Goal: Transaction & Acquisition: Book appointment/travel/reservation

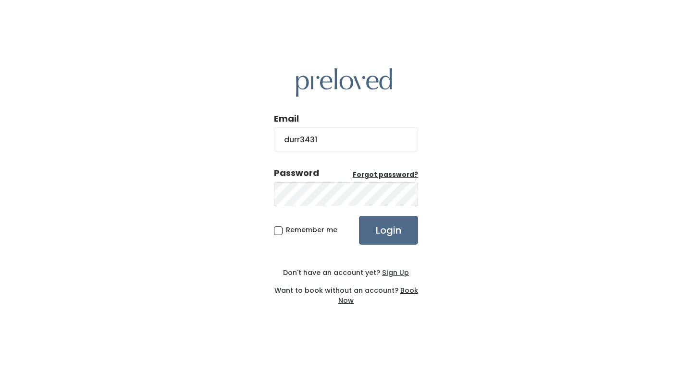
type input "durr3431@gmail.com"
click at [359, 216] on input "Login" at bounding box center [388, 230] width 59 height 29
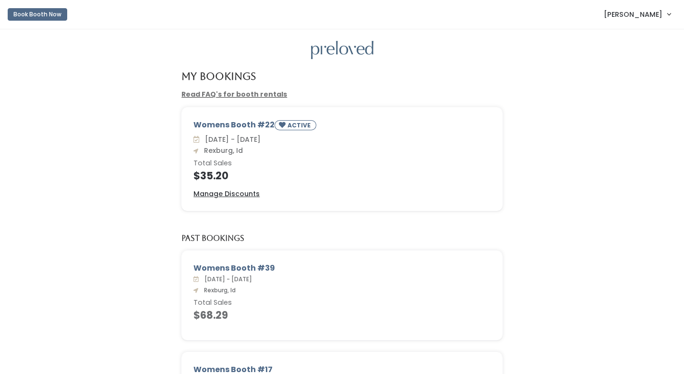
click at [639, 15] on span "[PERSON_NAME]" at bounding box center [633, 14] width 59 height 11
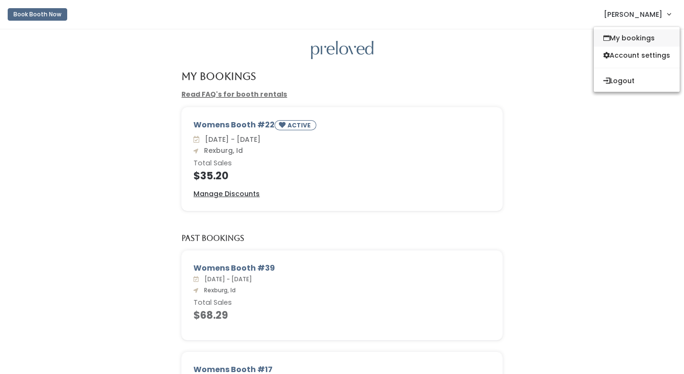
click at [633, 36] on link "My bookings" at bounding box center [637, 37] width 86 height 17
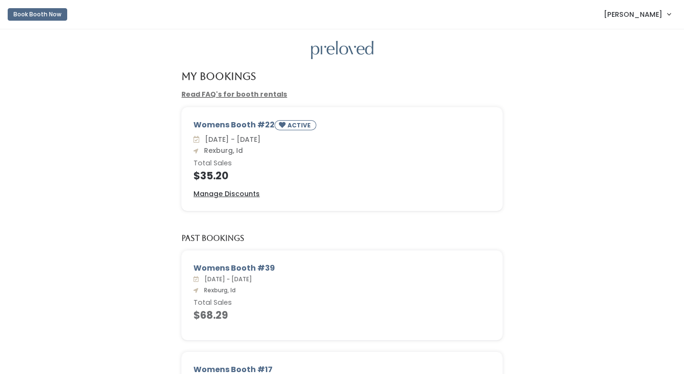
click at [640, 18] on span "[PERSON_NAME]" at bounding box center [633, 14] width 59 height 11
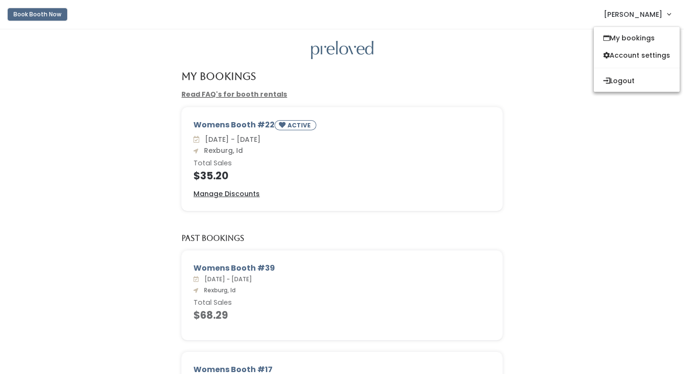
click at [60, 19] on button "Book Booth Now" at bounding box center [38, 14] width 60 height 12
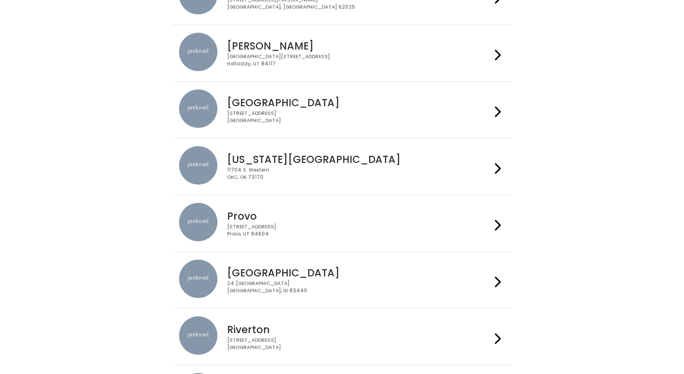
scroll to position [187, 0]
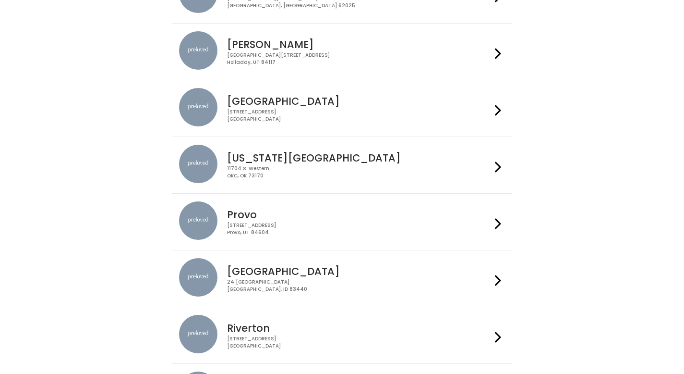
click at [312, 268] on h4 "Rexburg" at bounding box center [359, 271] width 264 height 11
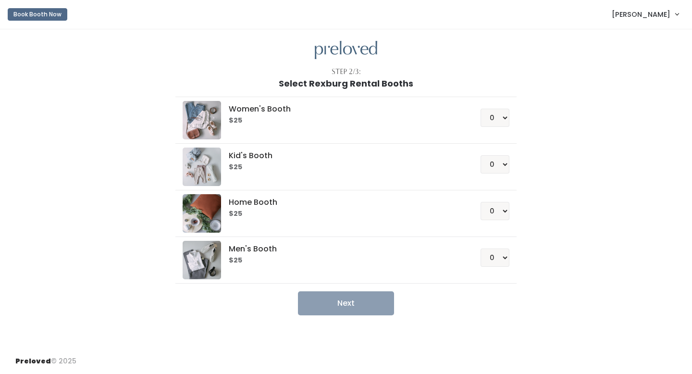
click at [510, 119] on li "Women's Booth $25 0 1 2 3 4" at bounding box center [345, 120] width 340 height 47
click at [504, 117] on select "0 1 2 3 4" at bounding box center [494, 118] width 29 height 18
select select "1"
click at [360, 307] on button "Next" at bounding box center [346, 303] width 96 height 24
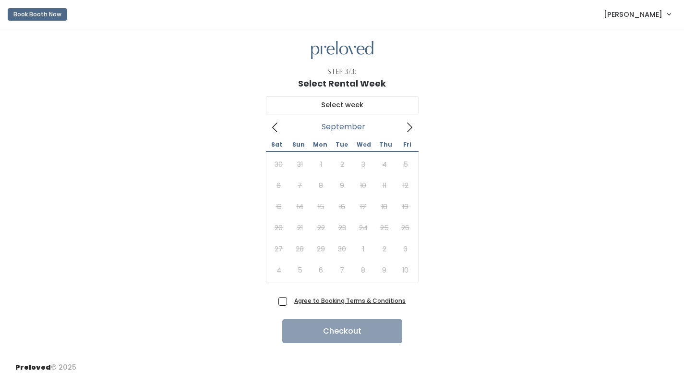
click at [411, 130] on icon at bounding box center [409, 127] width 11 height 11
